Goal: Information Seeking & Learning: Learn about a topic

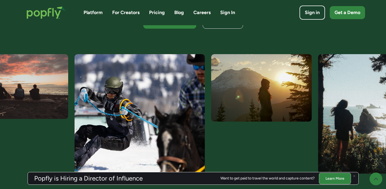
scroll to position [398, 0]
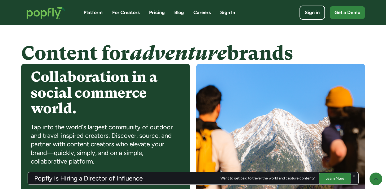
click at [205, 10] on link "Careers" at bounding box center [202, 12] width 17 height 7
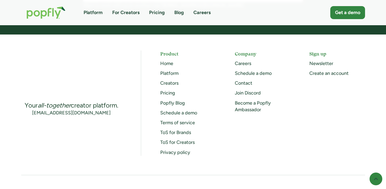
scroll to position [575, 0]
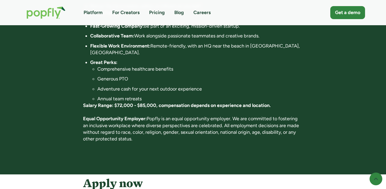
scroll to position [482, 0]
